Goal: Transaction & Acquisition: Purchase product/service

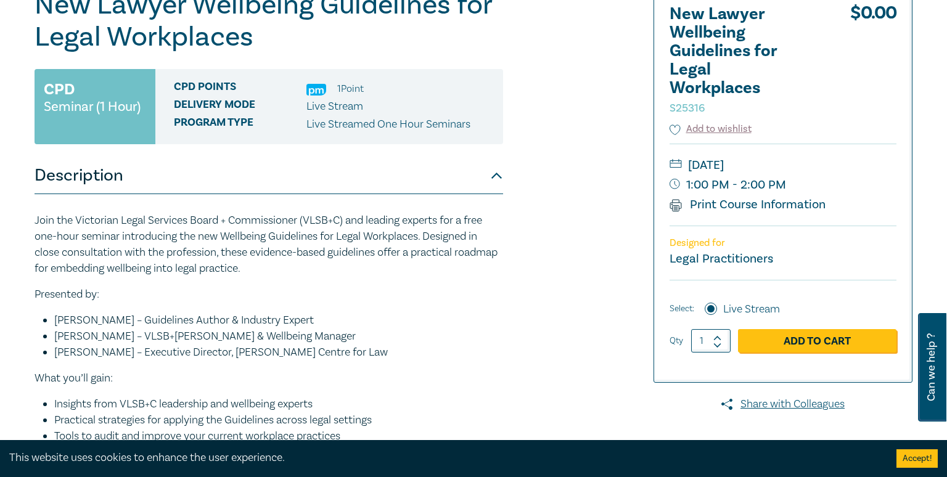
scroll to position [169, 0]
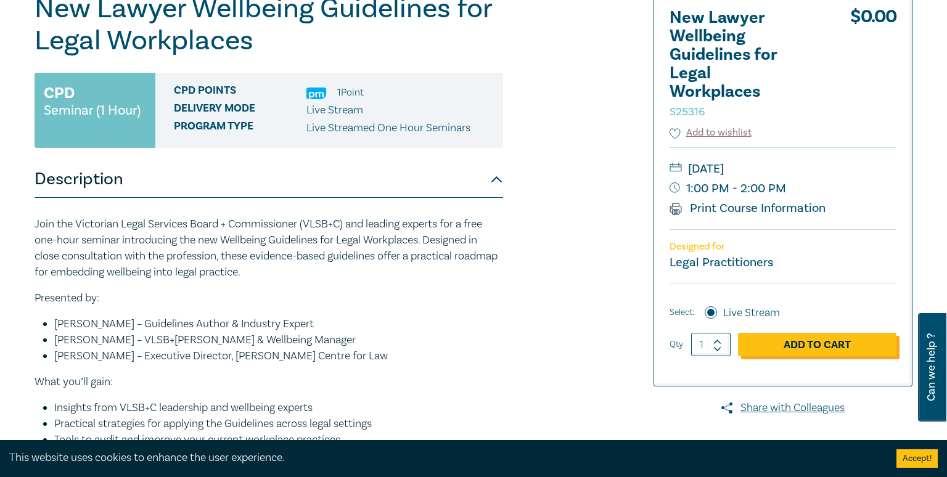
click at [860, 338] on link "Add to Cart" at bounding box center [817, 344] width 158 height 23
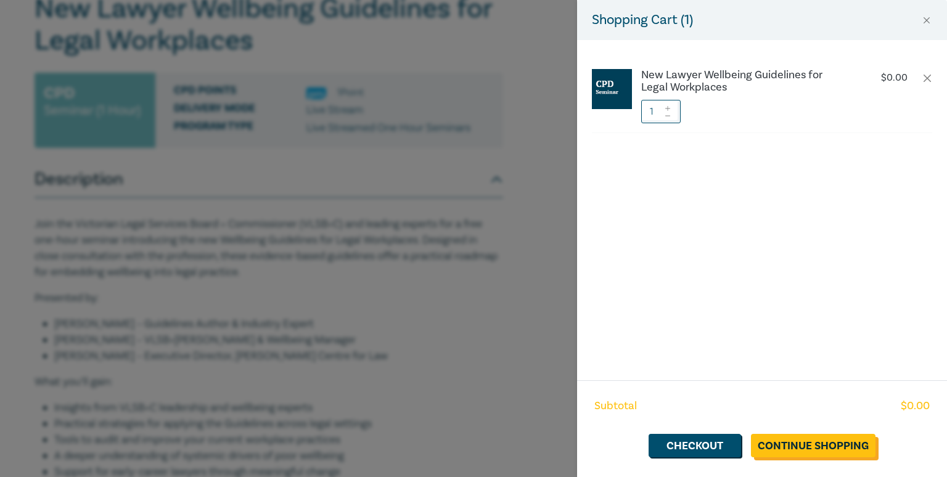
click at [795, 435] on link "Continue Shopping" at bounding box center [813, 445] width 125 height 23
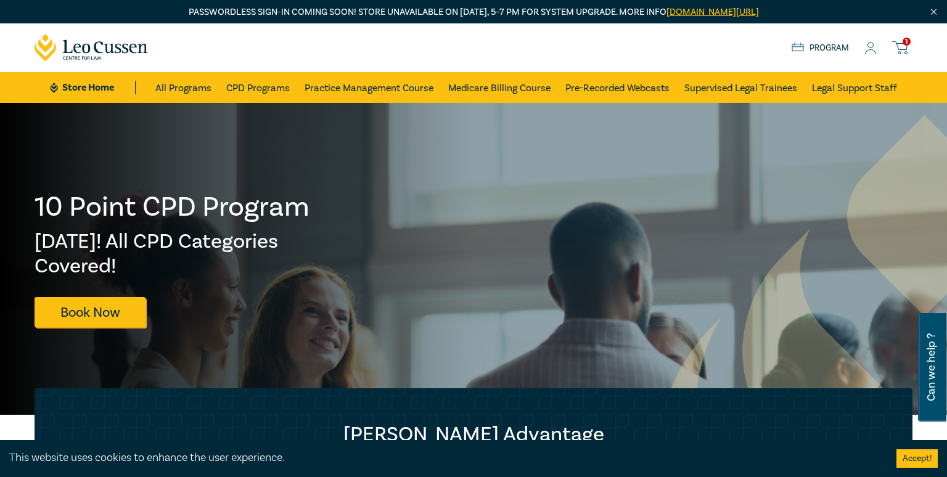
click at [908, 37] on div "1 $ 0.00 Store Home About us Program 1" at bounding box center [473, 47] width 893 height 49
click at [904, 43] on span "1" at bounding box center [907, 42] width 8 height 8
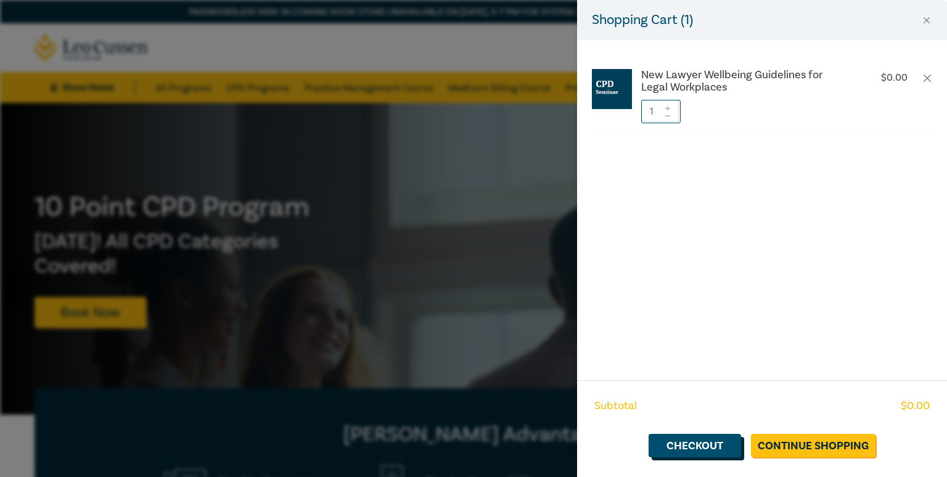
click at [713, 435] on link "Checkout" at bounding box center [695, 445] width 92 height 23
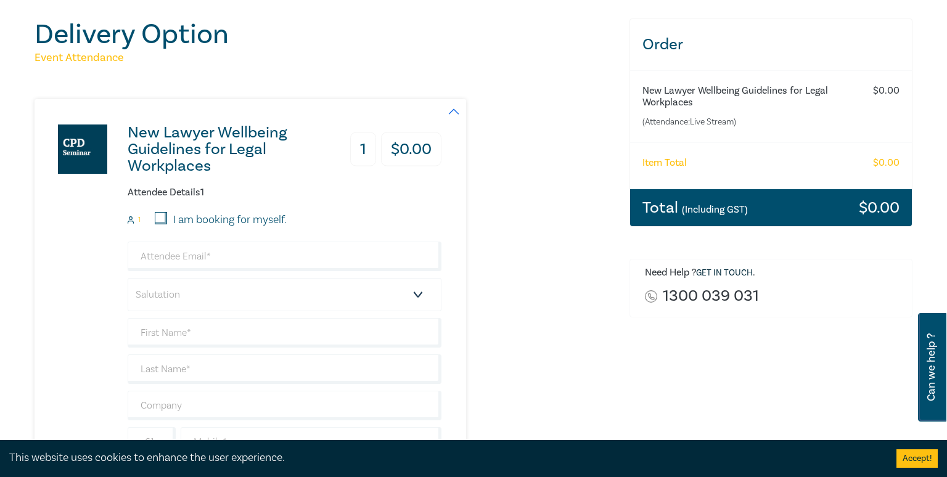
scroll to position [138, 0]
click at [160, 220] on input "I am booking for myself." at bounding box center [161, 217] width 12 height 12
checkbox input "true"
type input "zkalimeris@mkilegal.com.au"
type input "Zoe"
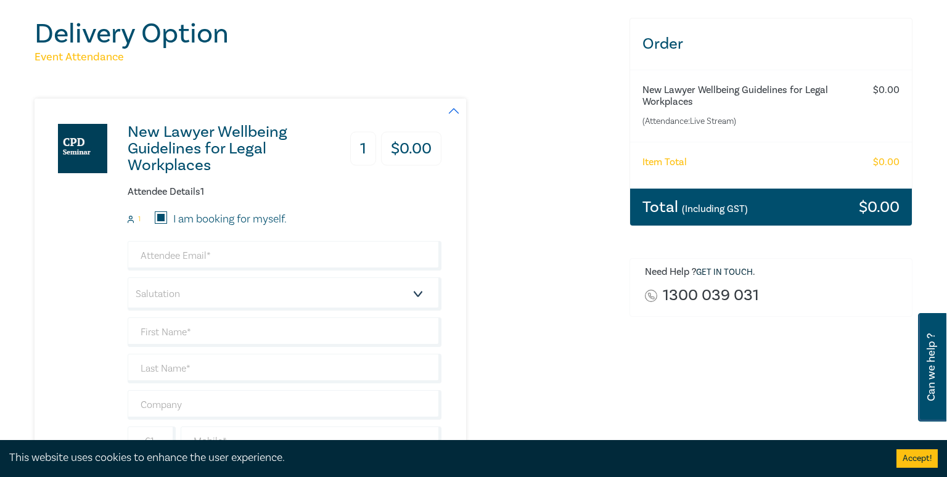
type input "Kalimeris"
type input "490931019"
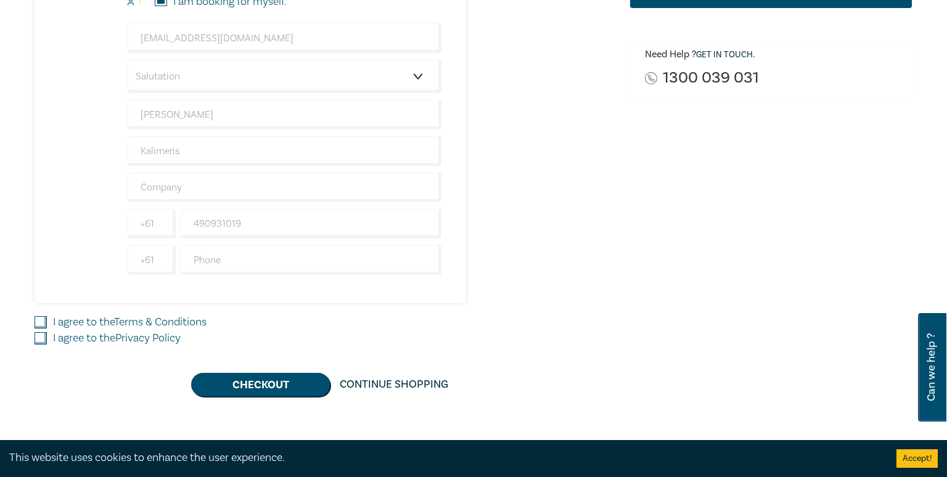
scroll to position [358, 0]
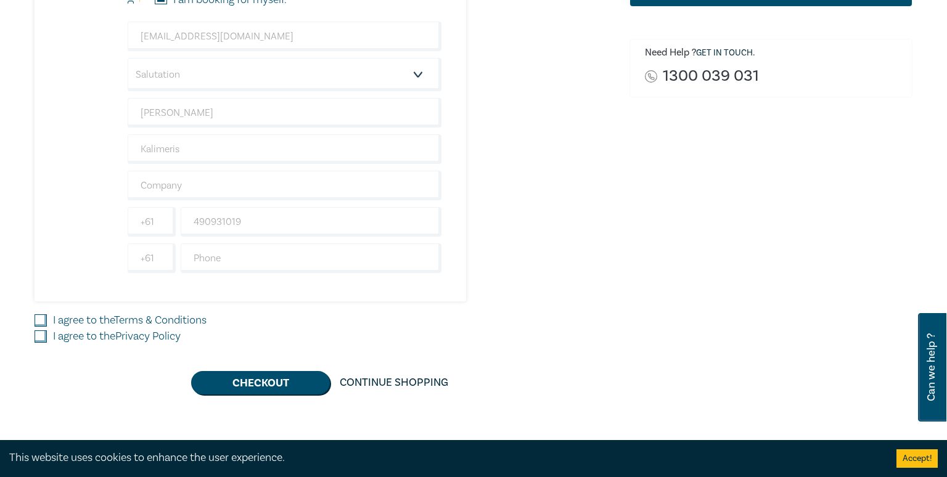
click at [39, 322] on input "I agree to the Terms & Conditions" at bounding box center [41, 320] width 12 height 12
checkbox input "true"
click at [39, 338] on input "I agree to the Privacy Policy" at bounding box center [41, 336] width 12 height 12
checkbox input "true"
click at [278, 380] on button "Checkout" at bounding box center [260, 382] width 139 height 23
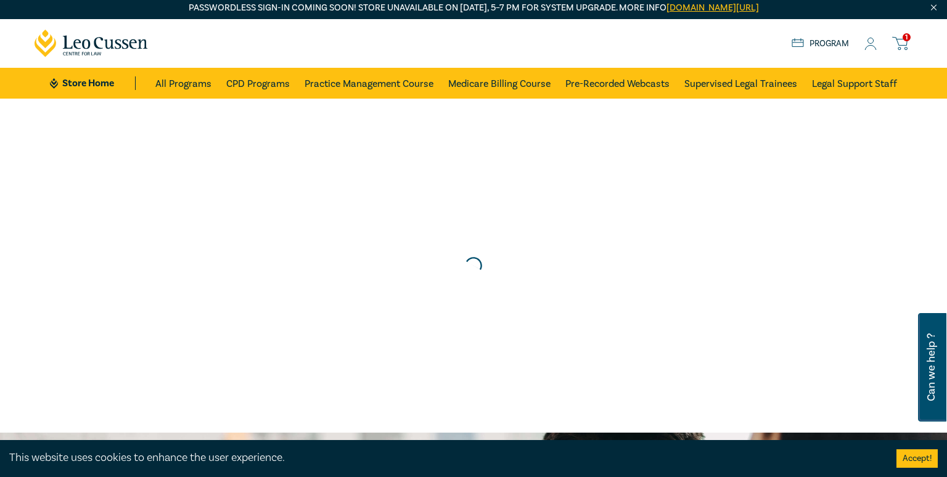
scroll to position [0, 0]
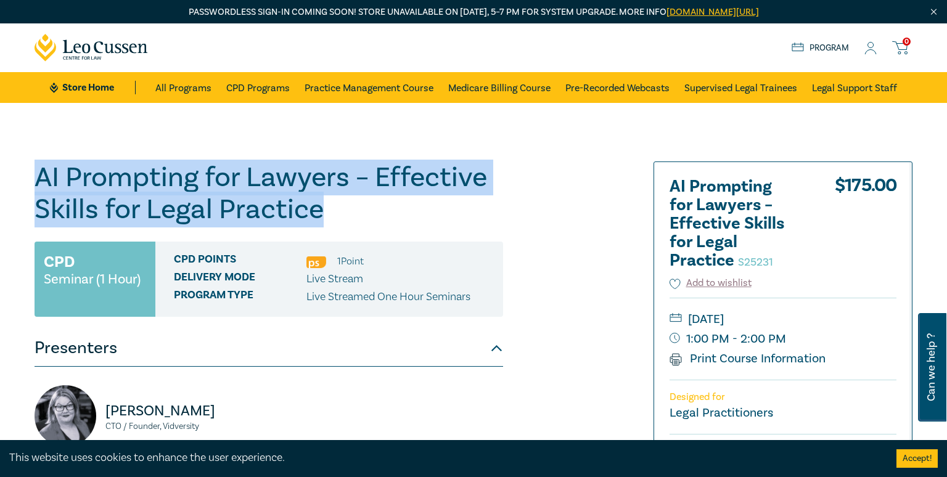
drag, startPoint x: 42, startPoint y: 173, endPoint x: 262, endPoint y: 202, distance: 222.0
click at [338, 205] on h1 "AI Prompting for Lawyers – Effective Skills for Legal Practice S25231" at bounding box center [269, 194] width 469 height 64
copy h1 "AI Prompting for Lawyers – Effective Skills for Legal Practice"
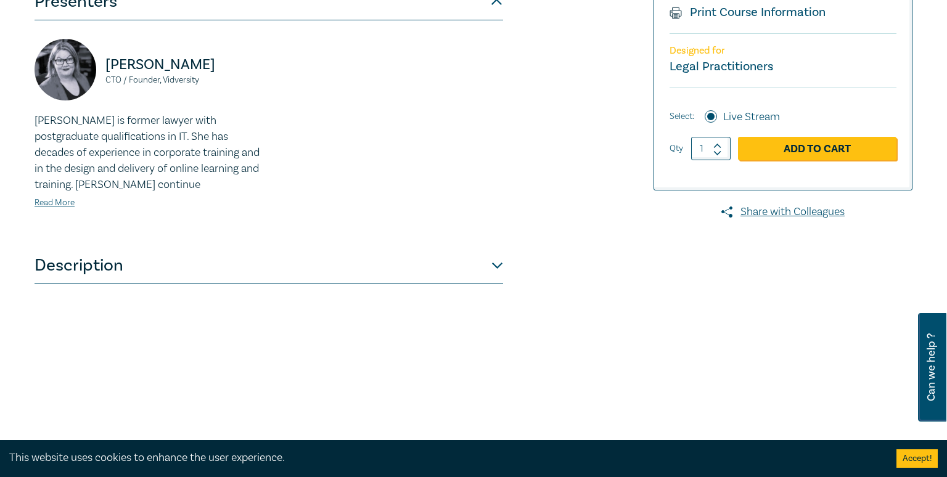
click at [290, 260] on button "Description" at bounding box center [269, 265] width 469 height 37
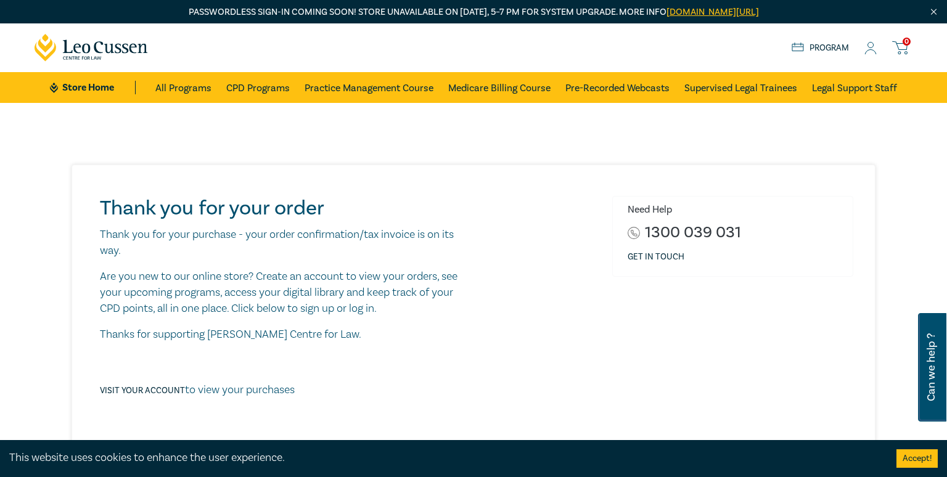
click at [906, 51] on icon at bounding box center [899, 47] width 15 height 15
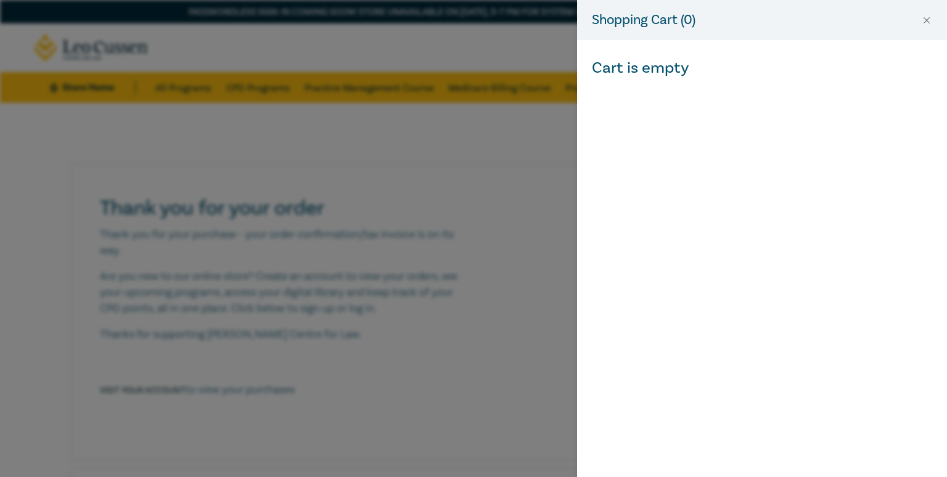
click at [933, 17] on div "Shopping Cart ( 0 )" at bounding box center [762, 20] width 370 height 40
click at [929, 19] on button "Close" at bounding box center [926, 20] width 11 height 11
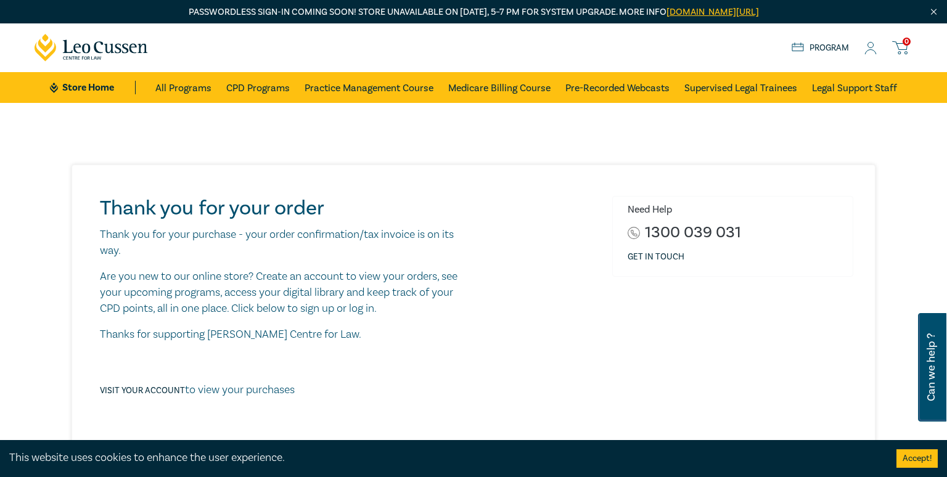
click at [866, 44] on div "Store Home About us Program 0" at bounding box center [852, 47] width 121 height 15
click at [871, 50] on icon at bounding box center [870, 48] width 12 height 13
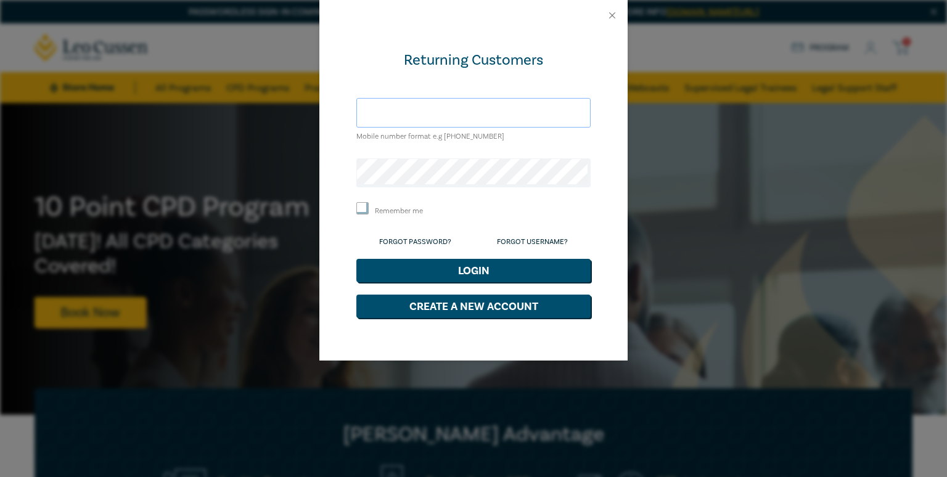
type input "zkalimeris@mkilegal.com.au"
click at [445, 282] on form "Returning Customers zkalimeris@mkilegal.com.au Mobile number format e.g +61 000…" at bounding box center [473, 185] width 234 height 268
click at [431, 274] on button "Login" at bounding box center [473, 270] width 234 height 23
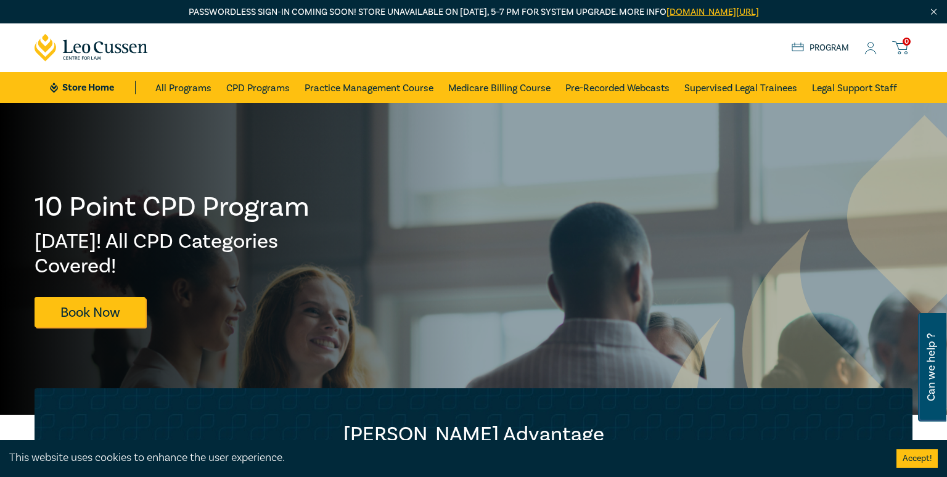
click at [861, 49] on div "Store Home About us Program 0" at bounding box center [852, 47] width 121 height 15
click at [869, 49] on icon at bounding box center [870, 48] width 12 height 13
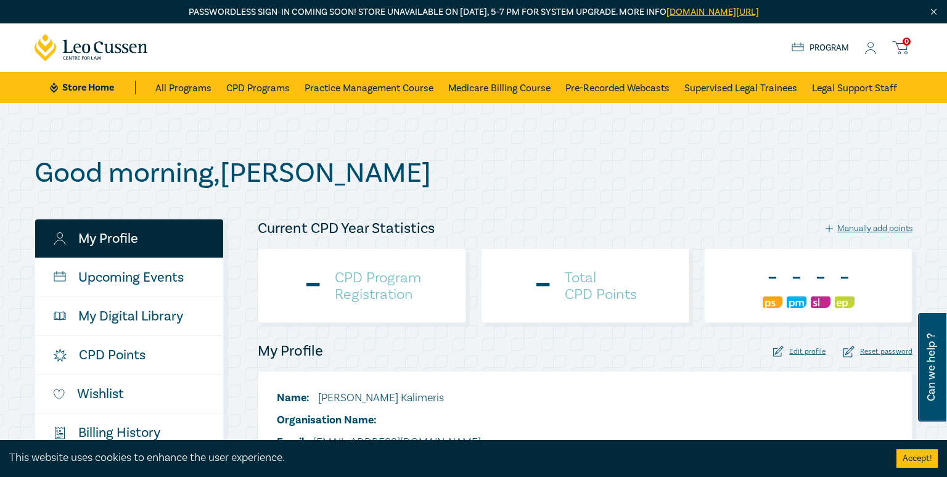
checkbox input "true"
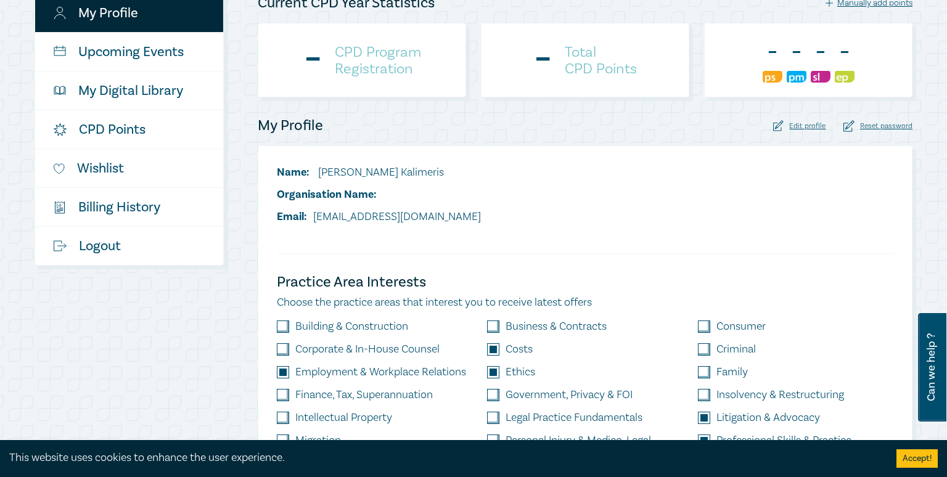
scroll to position [229, 0]
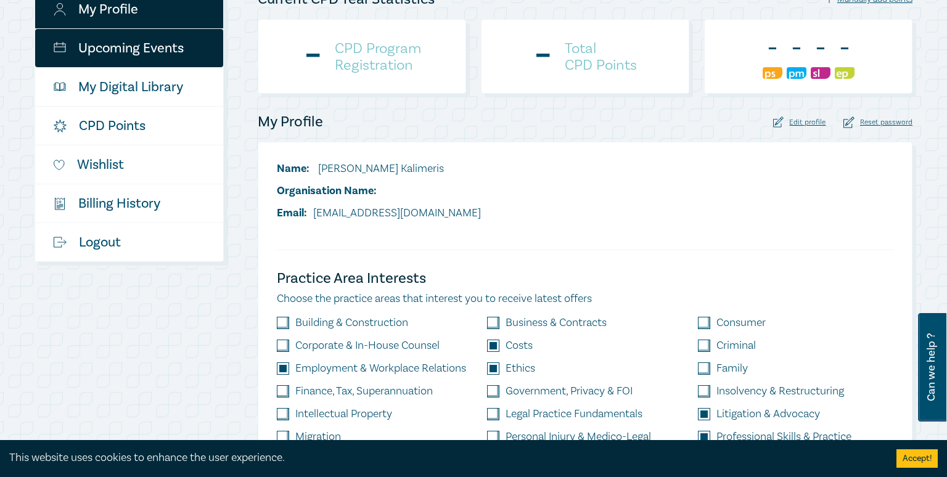
click at [144, 54] on link "Upcoming Events" at bounding box center [129, 48] width 188 height 38
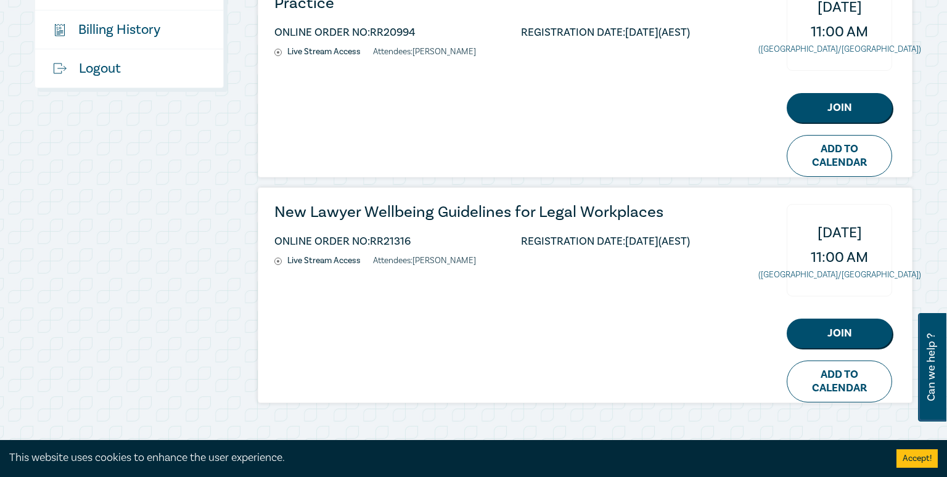
scroll to position [406, 0]
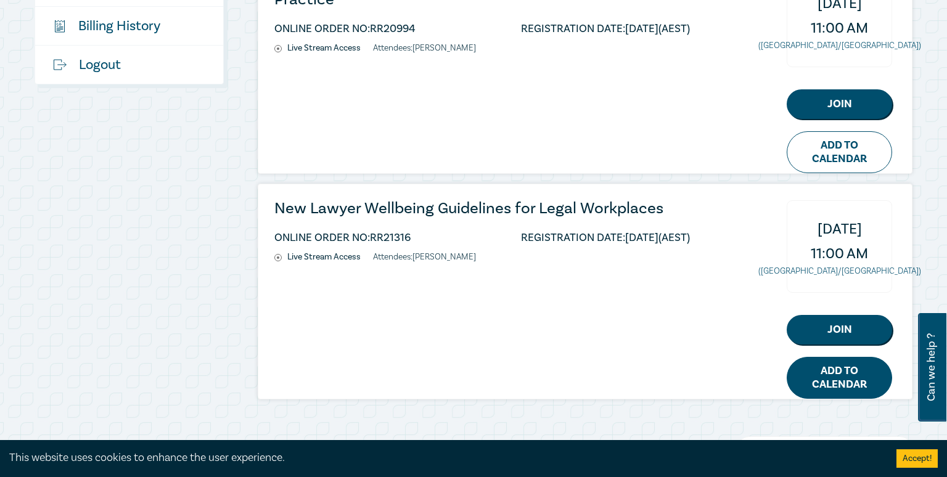
click at [807, 380] on link "Add to Calendar" at bounding box center [839, 378] width 105 height 42
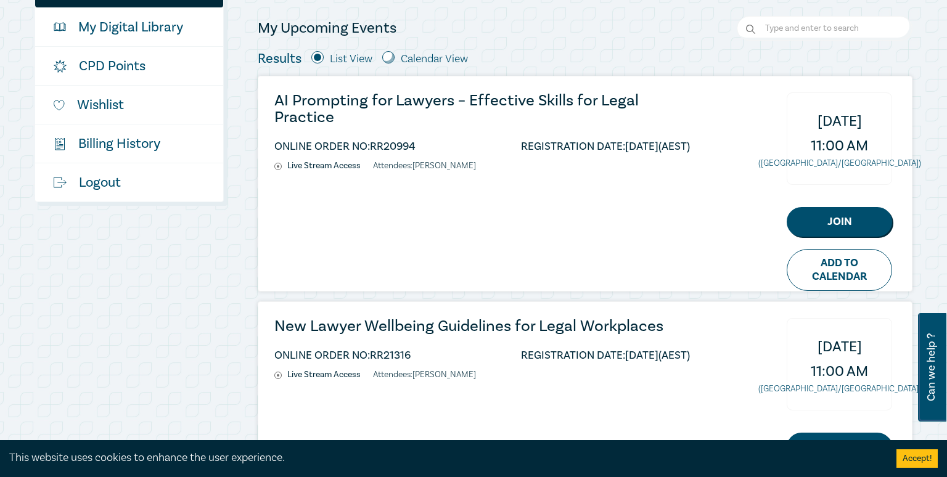
scroll to position [289, 0]
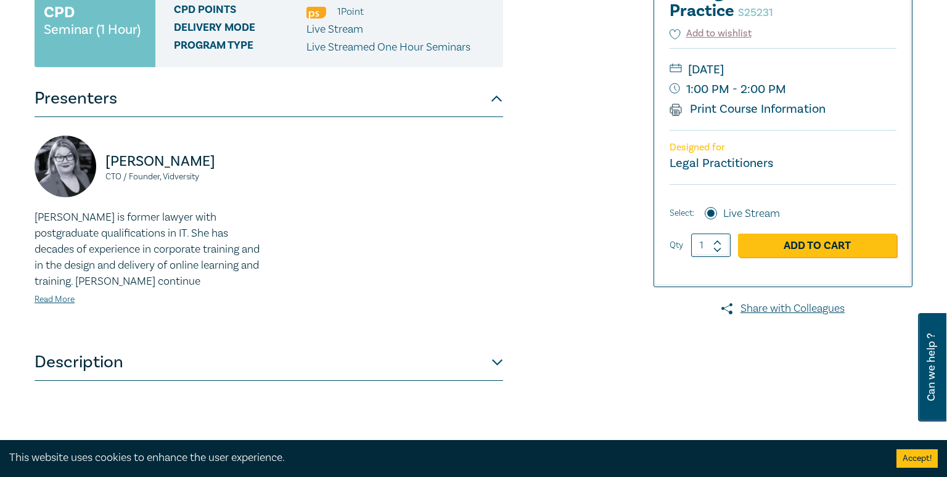
scroll to position [255, 0]
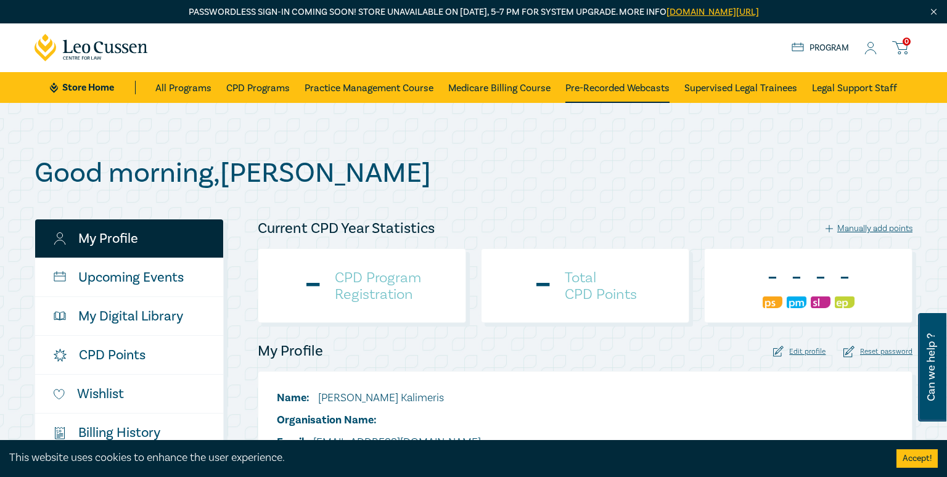
checkbox input "true"
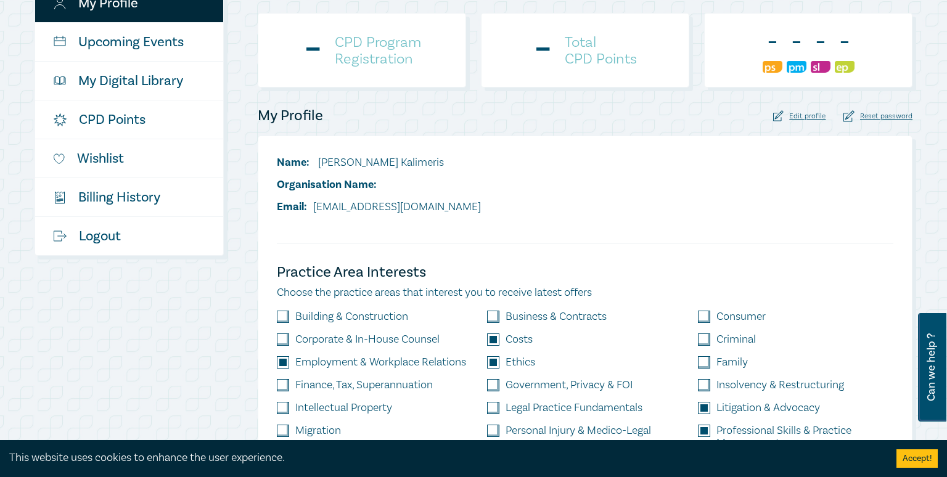
scroll to position [242, 0]
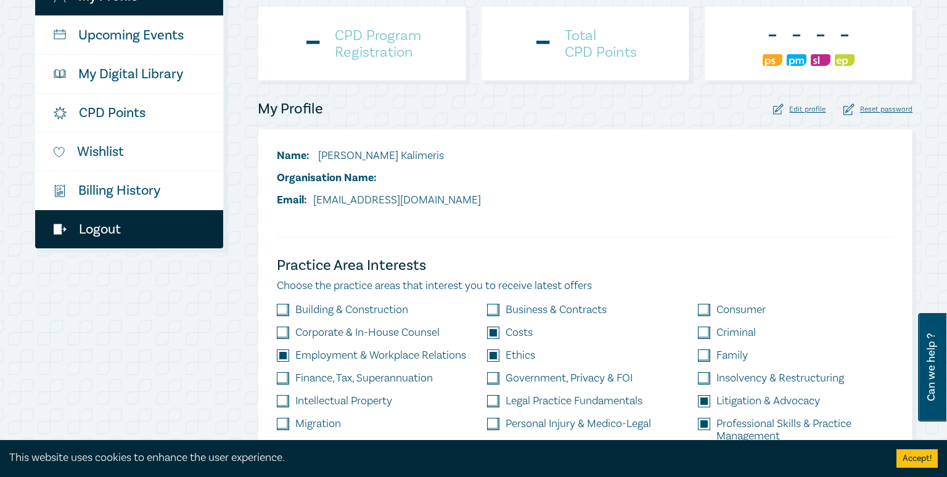
click at [137, 220] on link "Logout" at bounding box center [129, 229] width 188 height 38
